Goal: Task Accomplishment & Management: Use online tool/utility

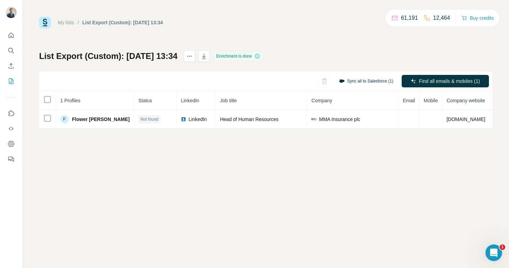
click at [376, 79] on button "Sync all to Salesforce (1)" at bounding box center [366, 81] width 64 height 10
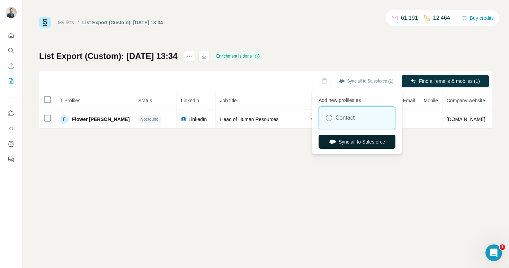
click at [351, 141] on button "Sync all to Salesforce" at bounding box center [357, 142] width 77 height 14
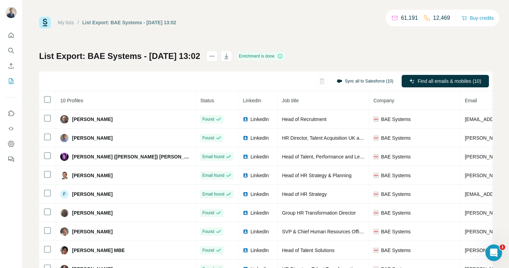
click at [362, 79] on button "Sync all to Salesforce (10)" at bounding box center [365, 81] width 67 height 10
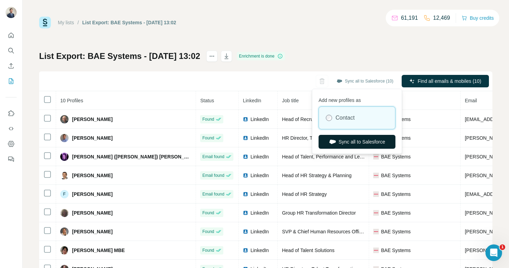
click at [349, 139] on button "Sync all to Salesforce" at bounding box center [357, 142] width 77 height 14
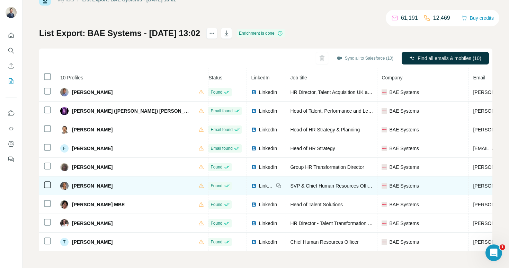
scroll to position [23, 0]
